Goal: Information Seeking & Learning: Find specific fact

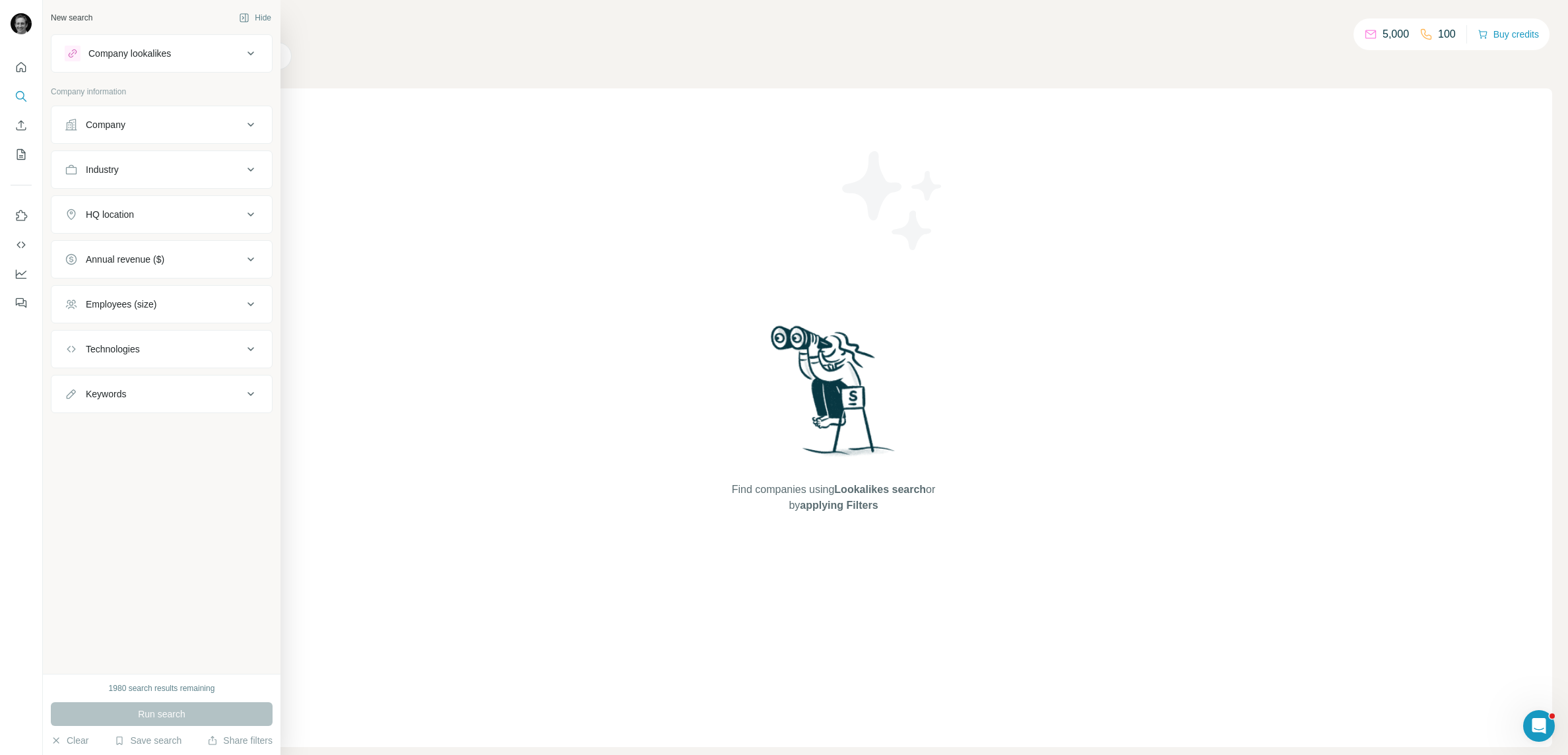
click at [116, 130] on div "Company" at bounding box center [105, 125] width 40 height 13
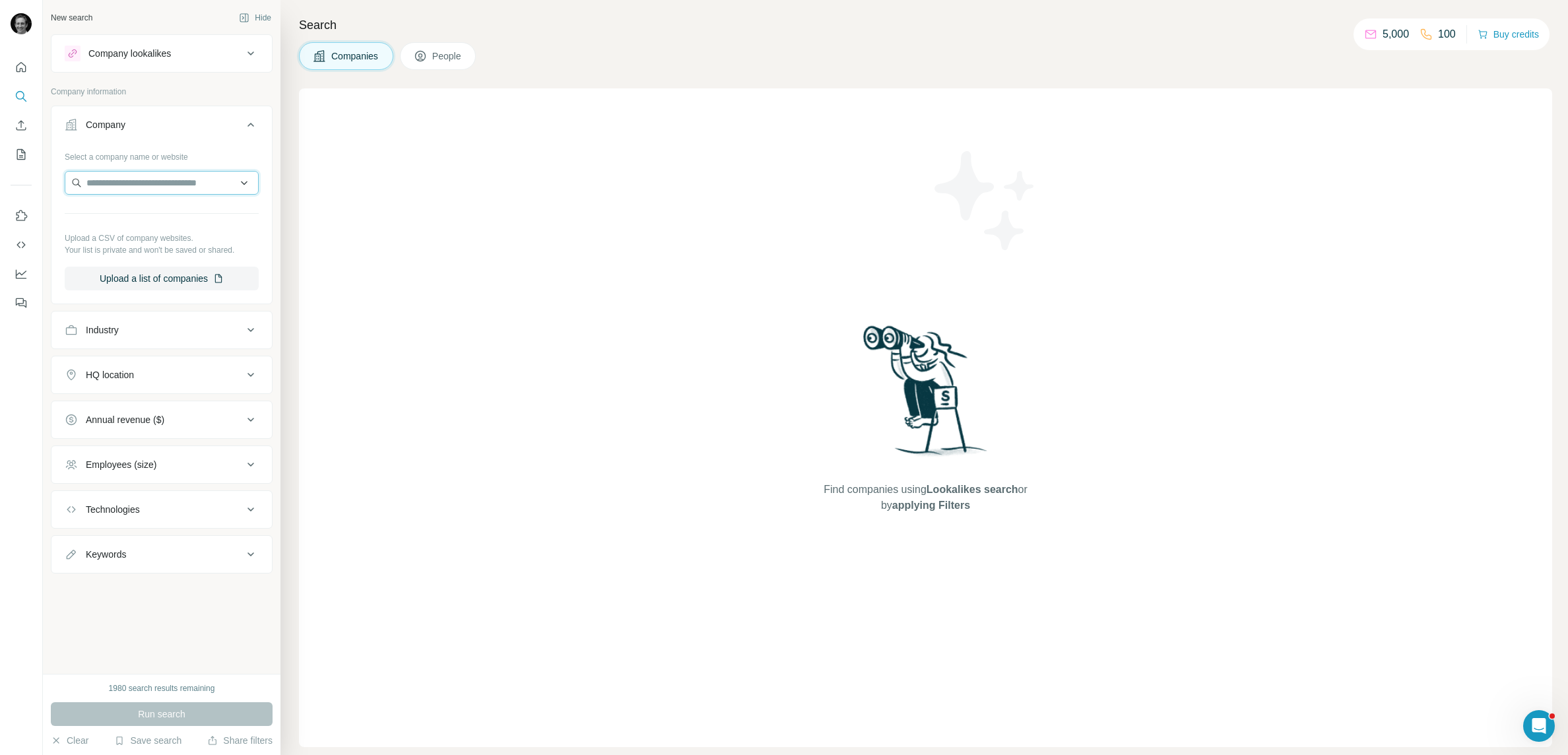
click at [113, 177] on input "text" at bounding box center [162, 183] width 194 height 24
type input "**********"
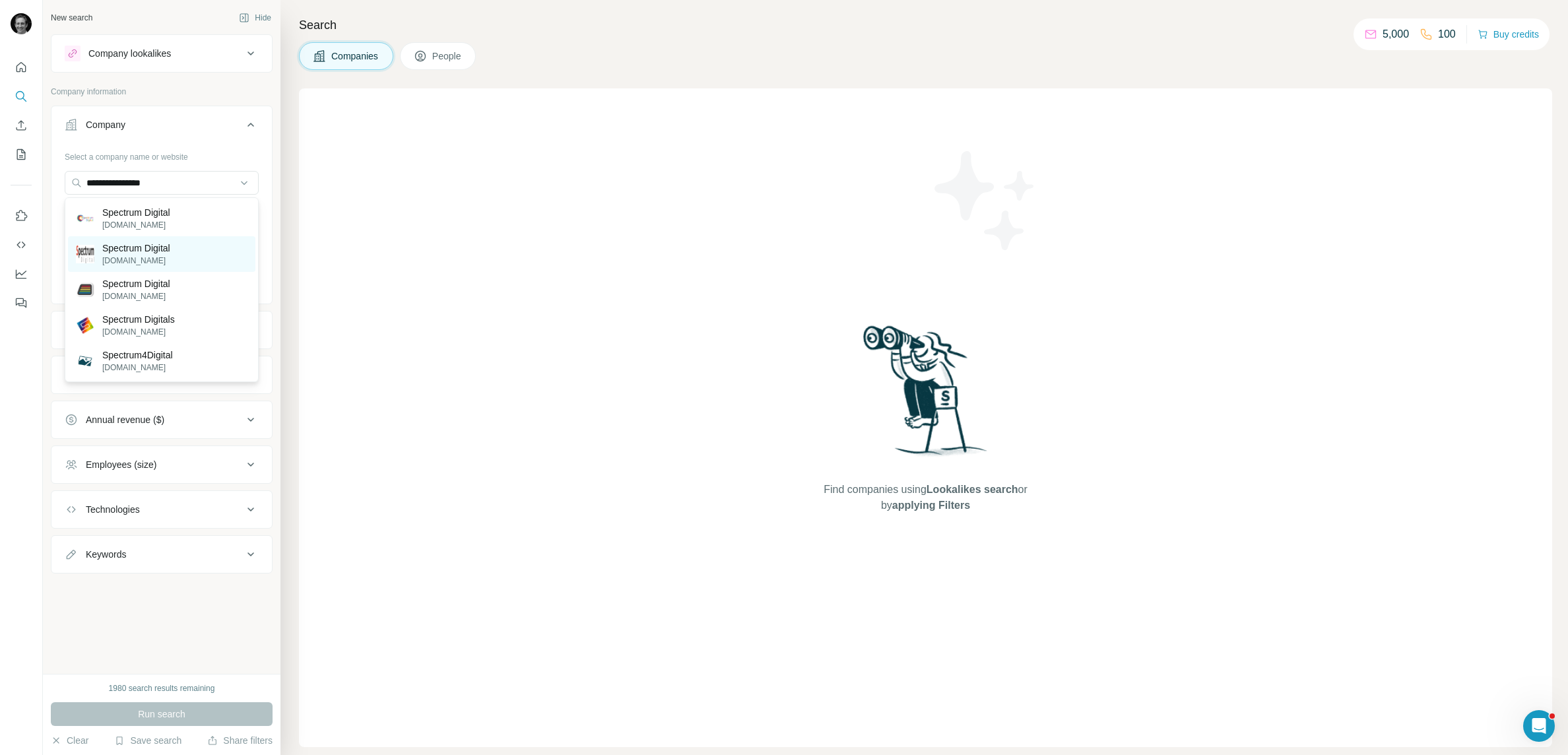
click at [131, 243] on p "Spectrum Digital" at bounding box center [137, 248] width 68 height 13
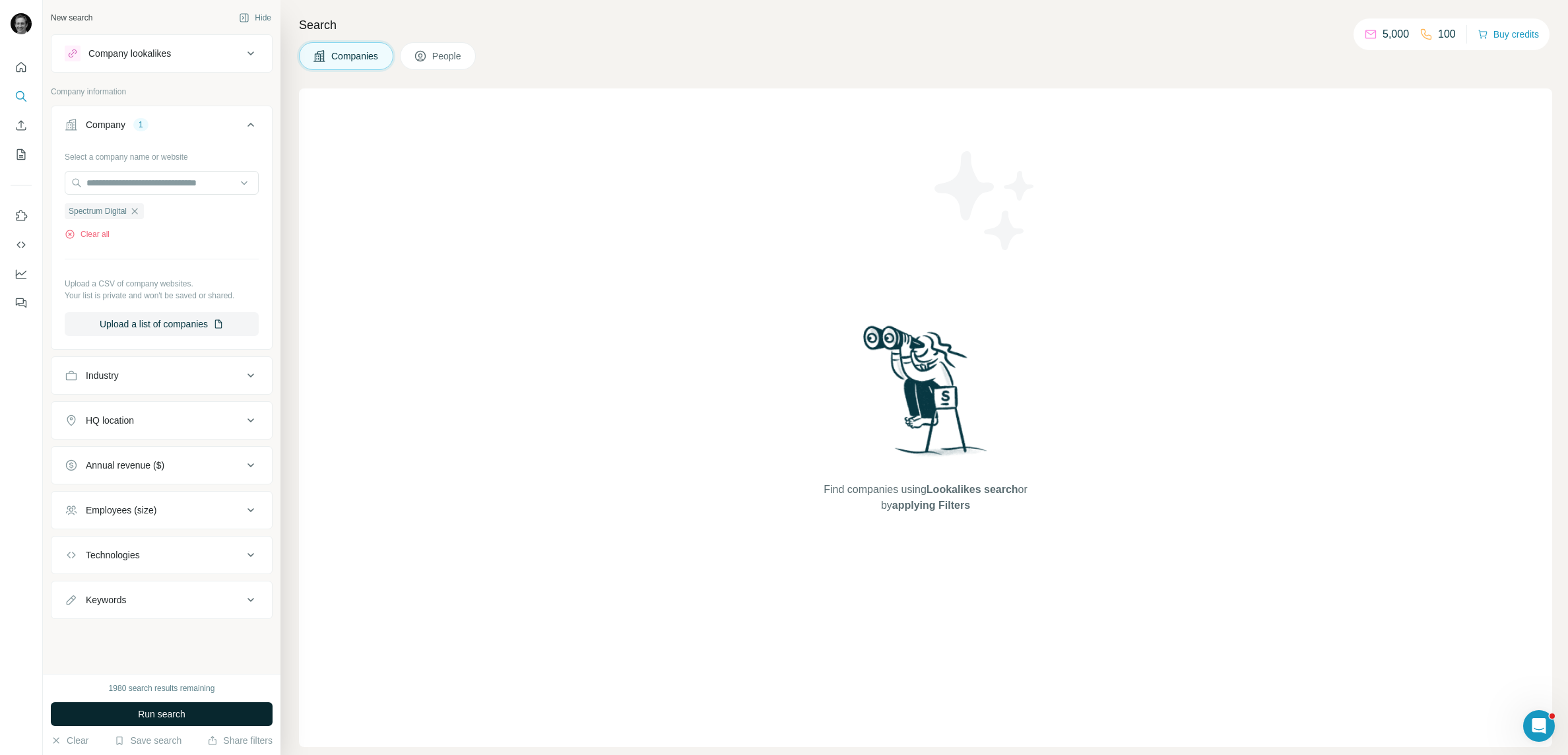
click at [204, 718] on button "Run search" at bounding box center [161, 714] width 221 height 24
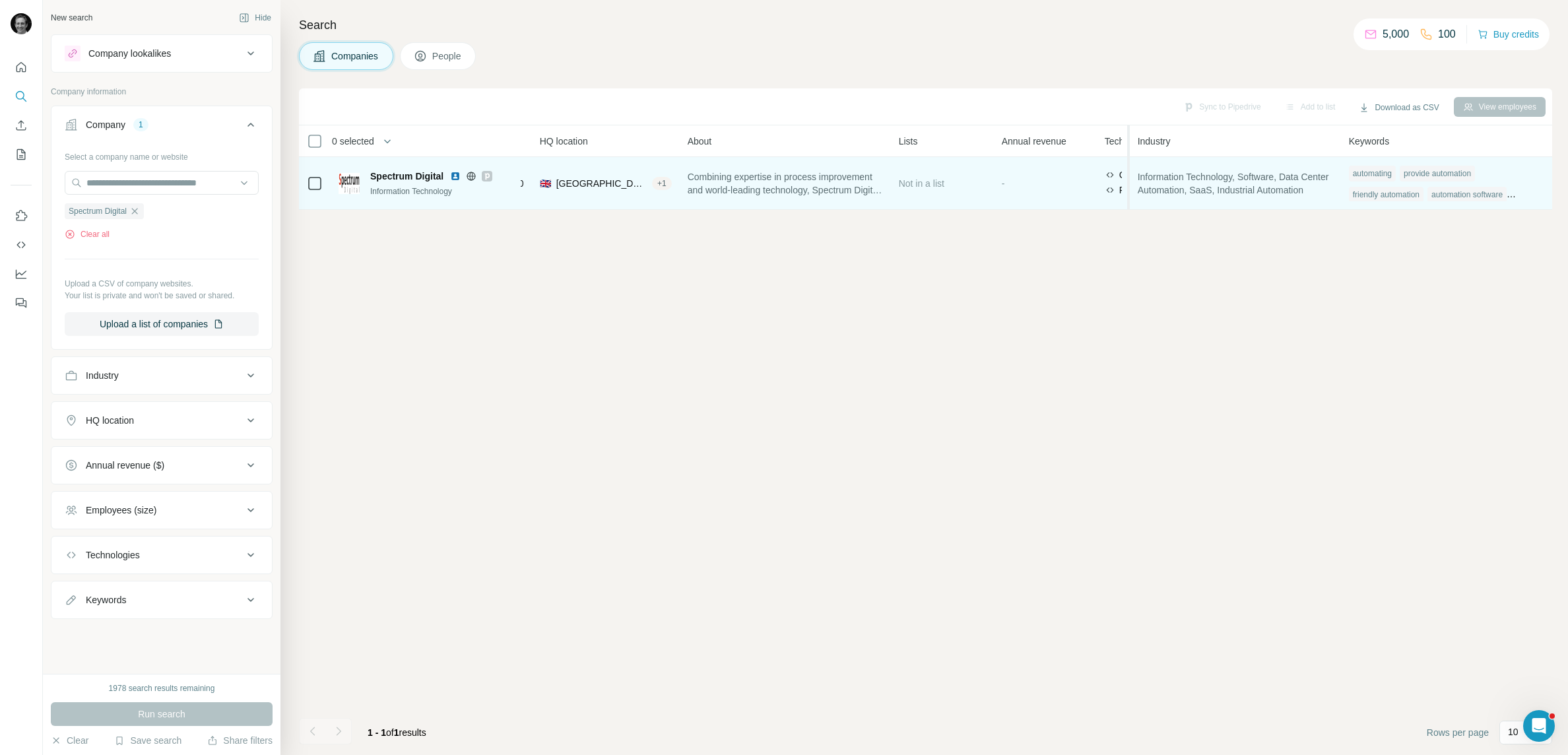
scroll to position [0, 150]
drag, startPoint x: 1129, startPoint y: 142, endPoint x: 1156, endPoint y: 200, distance: 64.0
click at [1156, 200] on table "0 selected Companies Employees Size HQ location About Lists Annual revenue Tech…" at bounding box center [861, 167] width 1425 height 85
click at [1507, 193] on div "automation software" at bounding box center [1467, 195] width 79 height 16
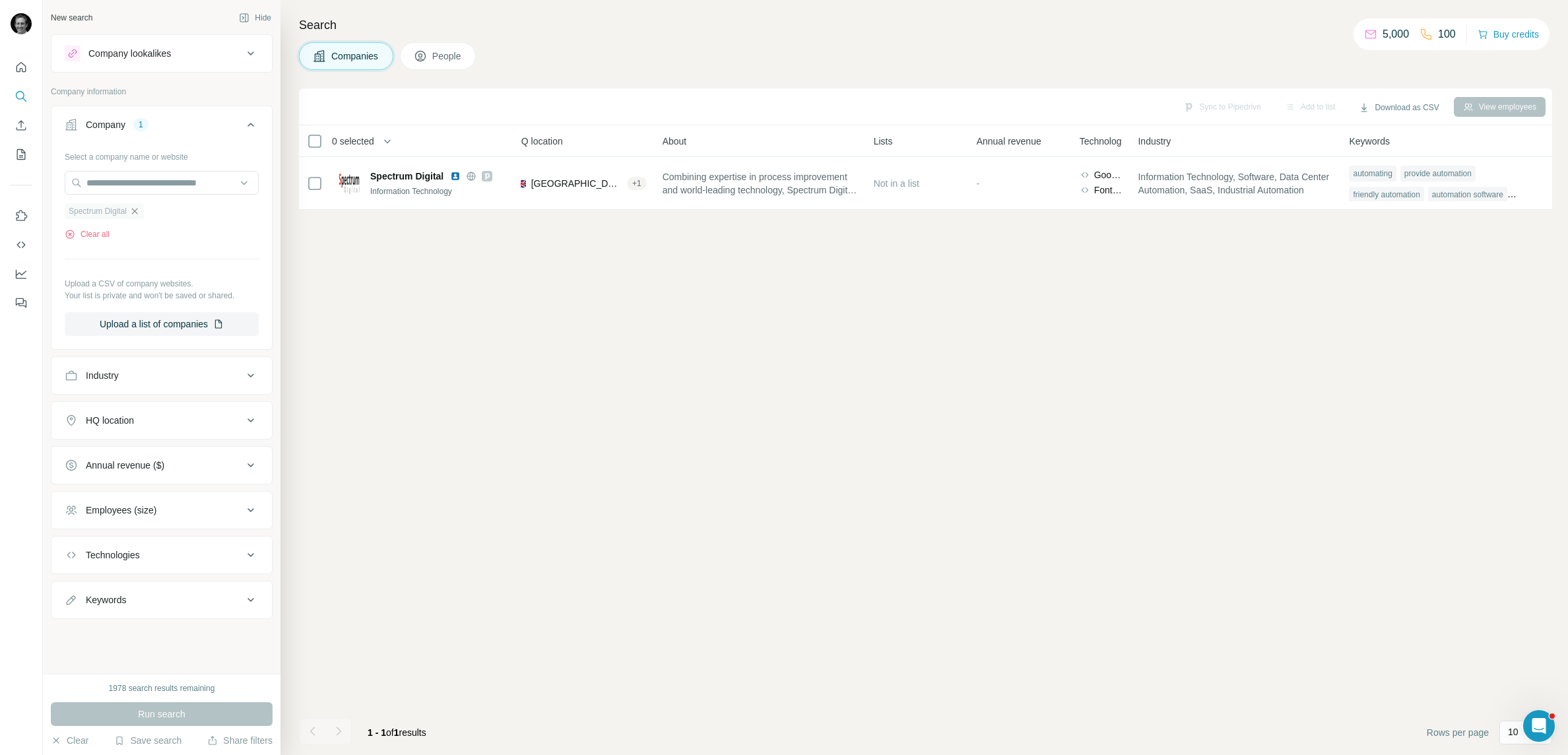
click at [139, 210] on icon "button" at bounding box center [134, 211] width 10 height 10
click at [125, 183] on input "text" at bounding box center [162, 183] width 194 height 24
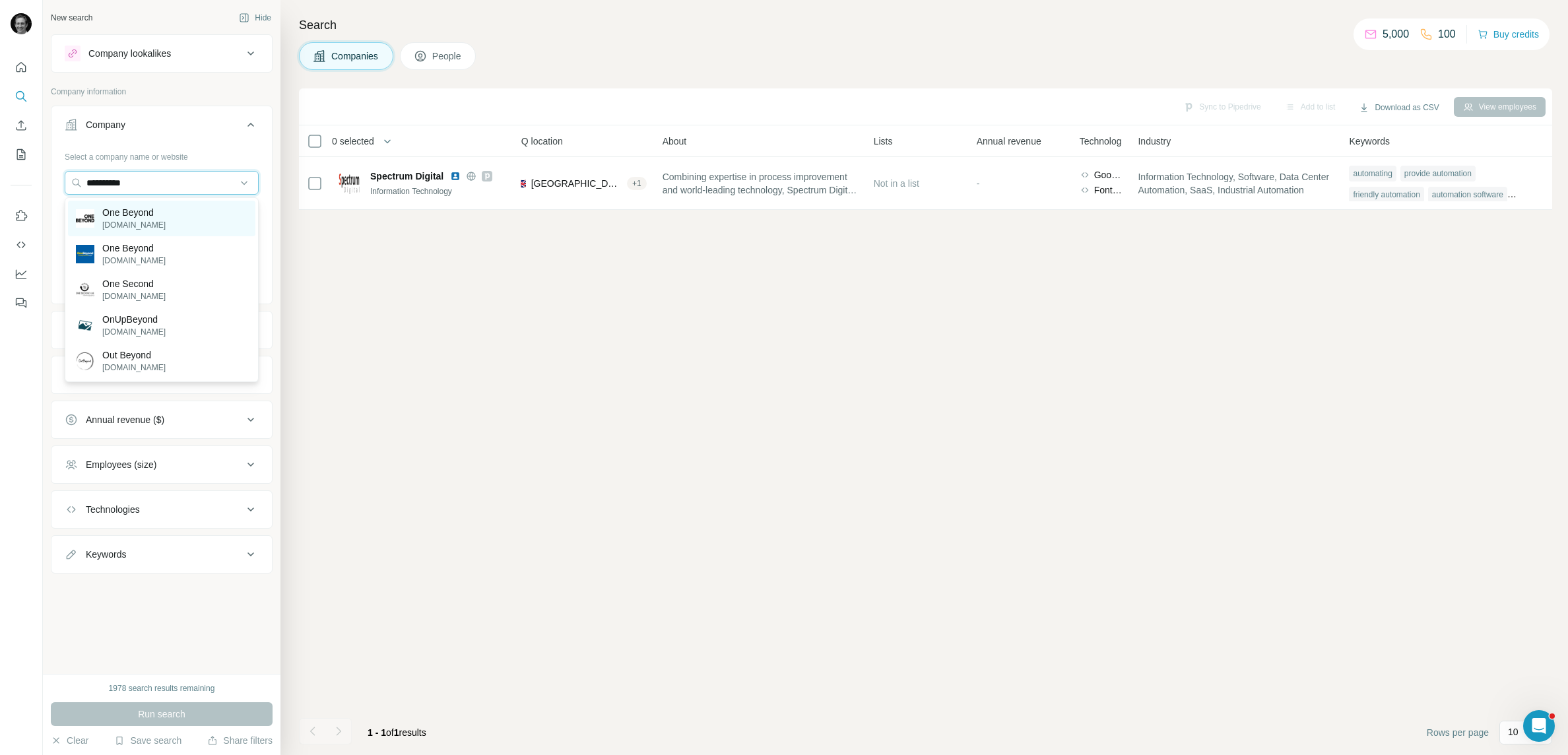
type input "**********"
click at [101, 220] on div "One Beyond [DOMAIN_NAME]" at bounding box center [121, 219] width 89 height 25
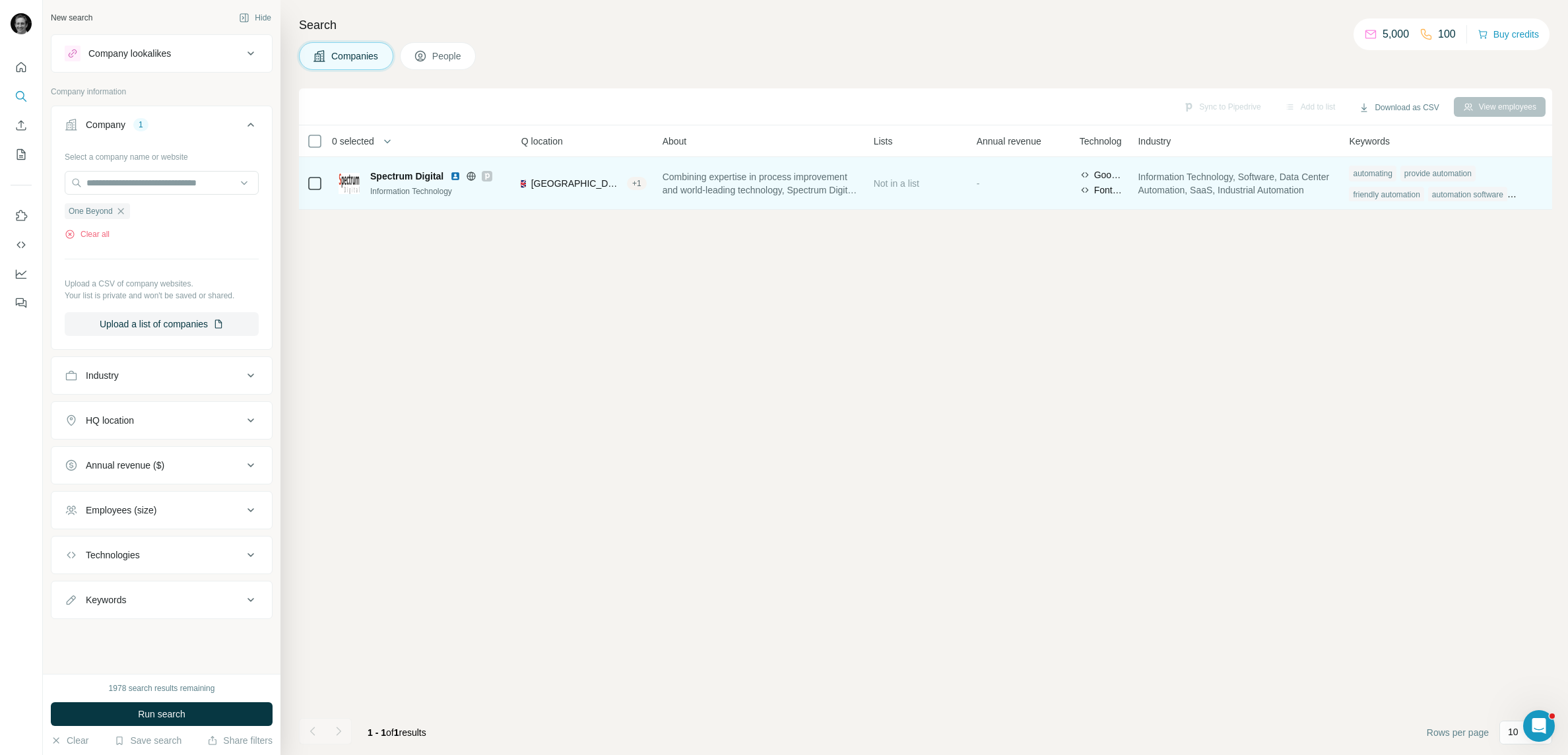
scroll to position [0, 176]
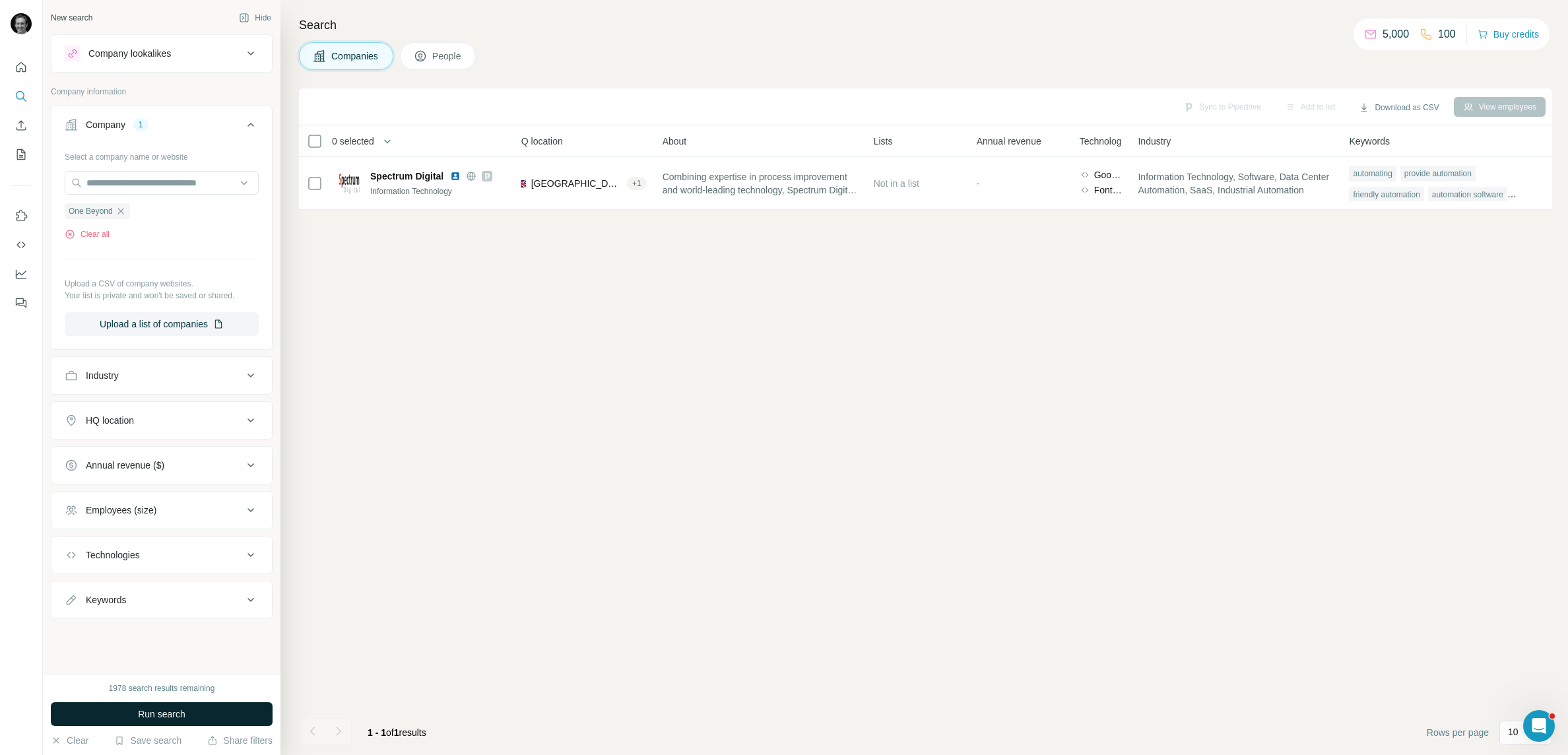
click at [171, 708] on span "Run search" at bounding box center [162, 714] width 48 height 13
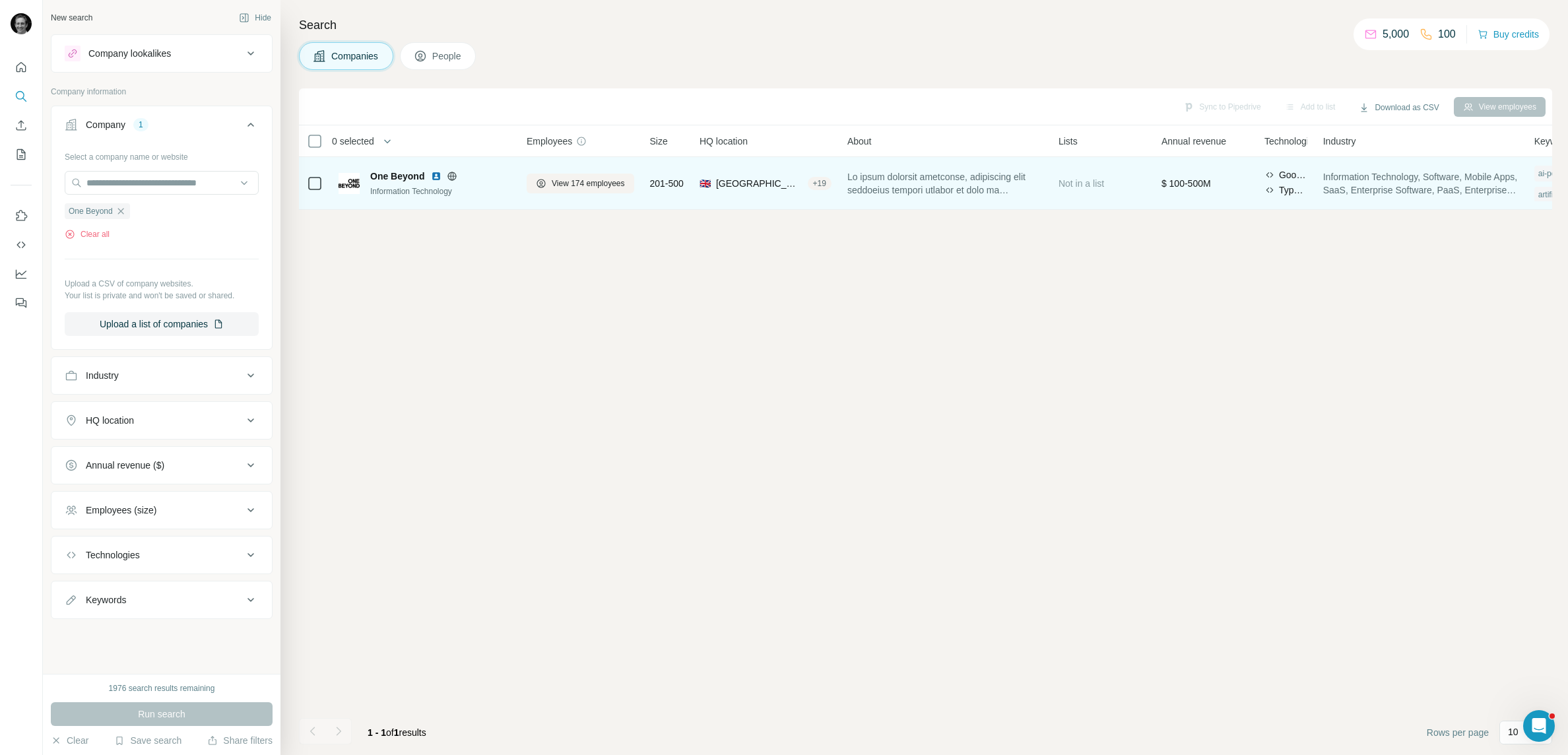
scroll to position [0, 193]
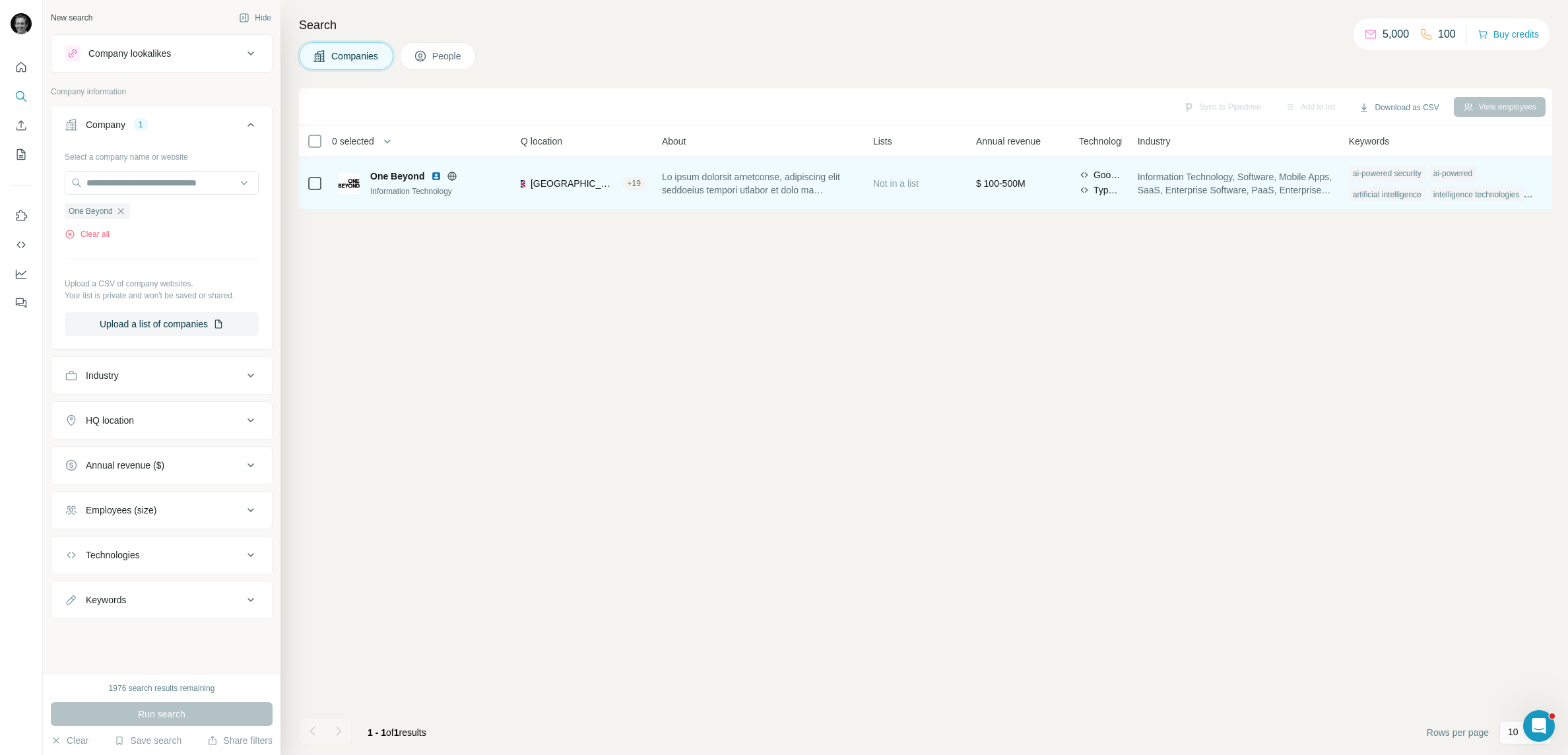
click at [1524, 195] on div "intelligence technologies" at bounding box center [1476, 195] width 94 height 16
